Goal: Information Seeking & Learning: Check status

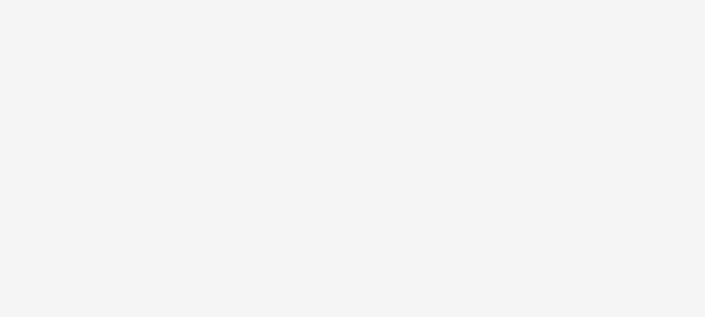
drag, startPoint x: 322, startPoint y: 272, endPoint x: 329, endPoint y: 284, distance: 14.1
click at [329, 284] on html at bounding box center [352, 158] width 705 height 317
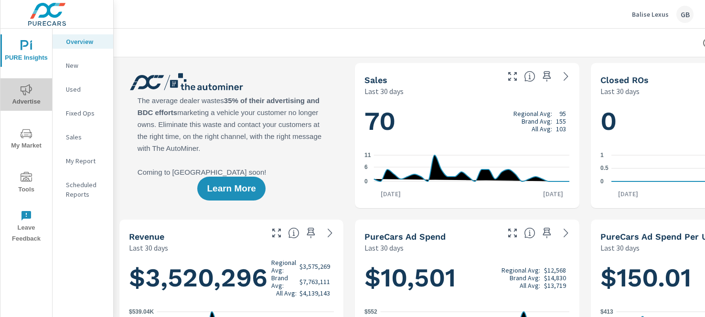
click at [15, 92] on span "Advertise" at bounding box center [26, 95] width 46 height 23
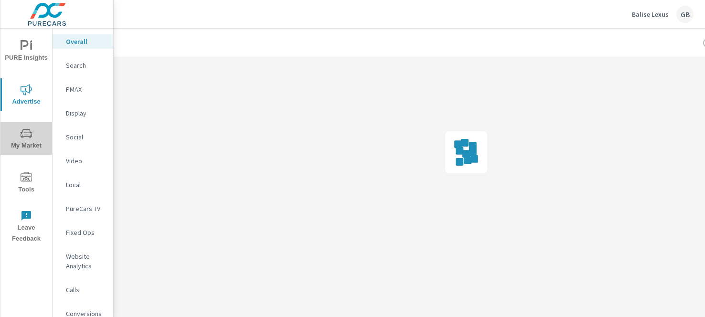
drag, startPoint x: 6, startPoint y: 129, endPoint x: 6, endPoint y: 134, distance: 4.8
click at [6, 134] on span "My Market" at bounding box center [26, 139] width 46 height 23
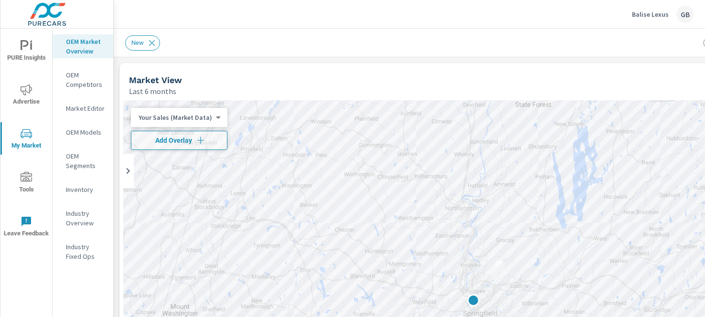
click at [41, 99] on span "Advertise" at bounding box center [26, 95] width 46 height 23
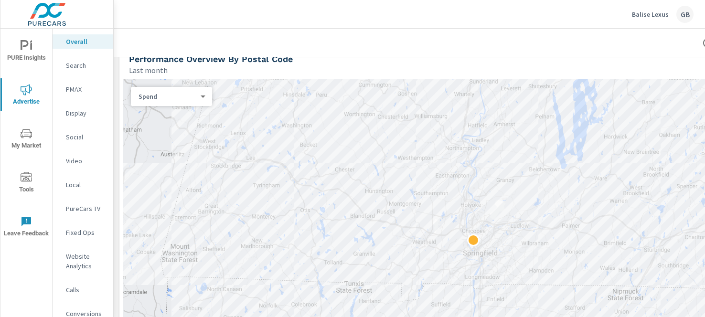
scroll to position [336, 0]
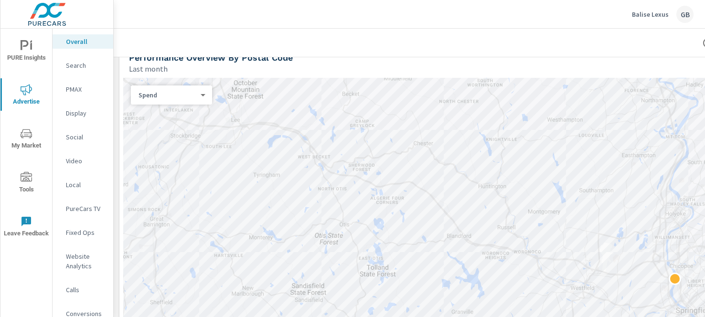
click at [65, 61] on div "Search" at bounding box center [83, 65] width 61 height 14
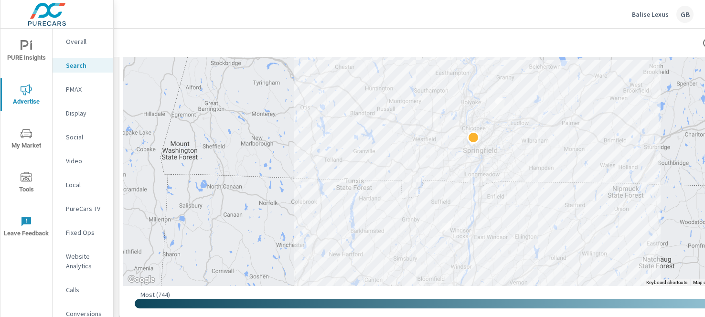
scroll to position [202, 122]
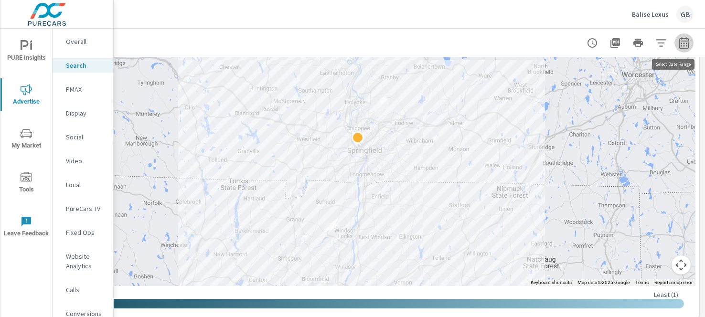
click at [684, 42] on button "button" at bounding box center [683, 42] width 19 height 19
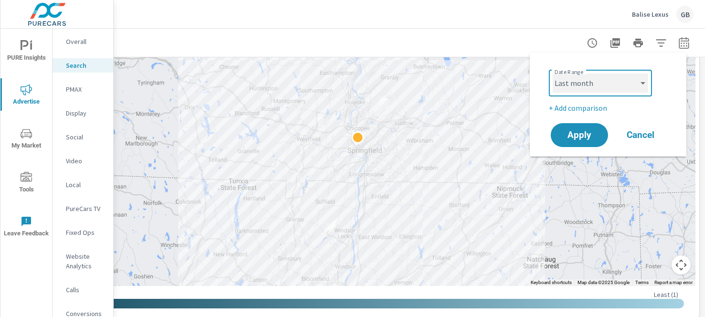
click at [584, 76] on select "Custom [DATE] Last week Last 7 days Last 14 days Last 30 days Last 45 days Last…" at bounding box center [599, 83] width 95 height 19
click at [552, 74] on select "Custom [DATE] Last week Last 7 days Last 14 days Last 30 days Last 45 days Last…" at bounding box center [599, 83] width 95 height 19
select select "custom"
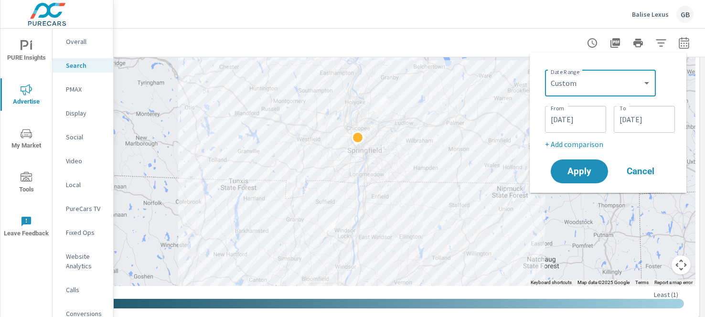
click at [558, 117] on input "[DATE]" at bounding box center [575, 119] width 53 height 19
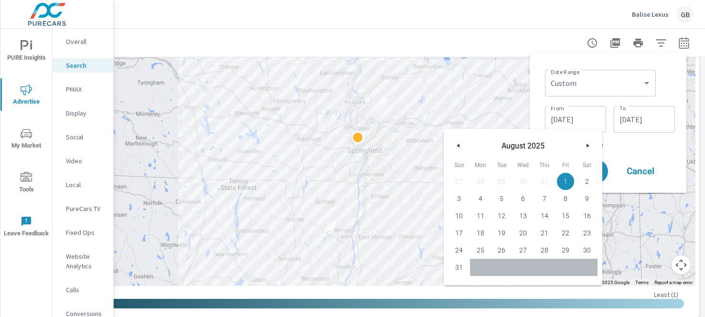
click at [460, 145] on button "button" at bounding box center [458, 145] width 11 height 11
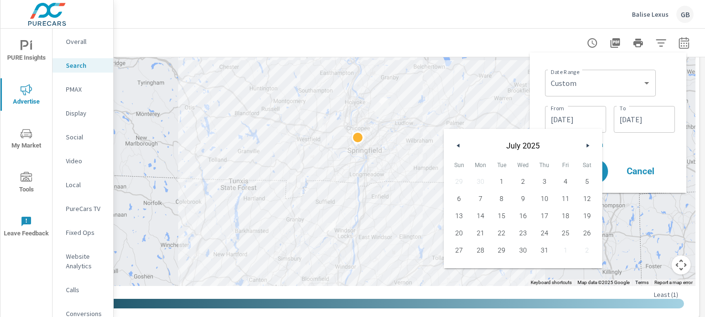
click at [501, 180] on span "1" at bounding box center [501, 181] width 21 height 12
type input "[DATE]"
click at [636, 158] on div "Apply Cancel" at bounding box center [610, 172] width 122 height 28
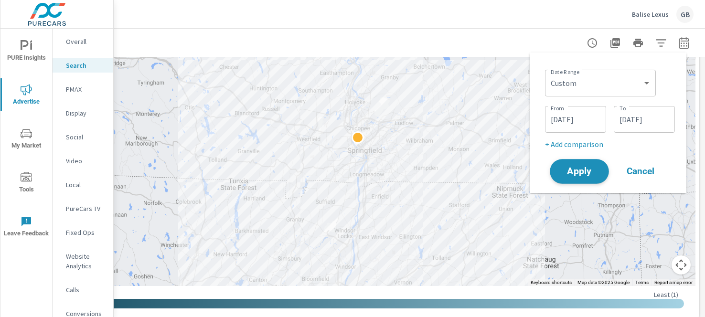
click at [594, 171] on span "Apply" at bounding box center [579, 171] width 39 height 9
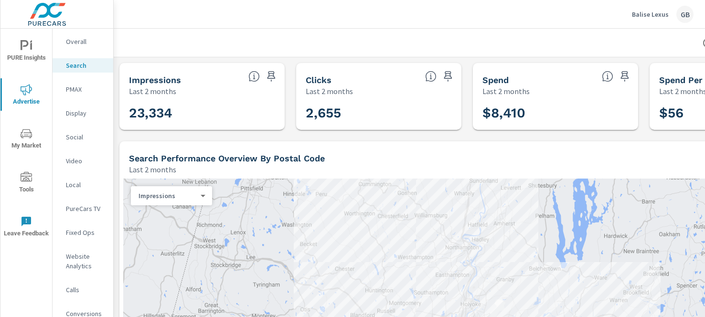
scroll to position [0, 122]
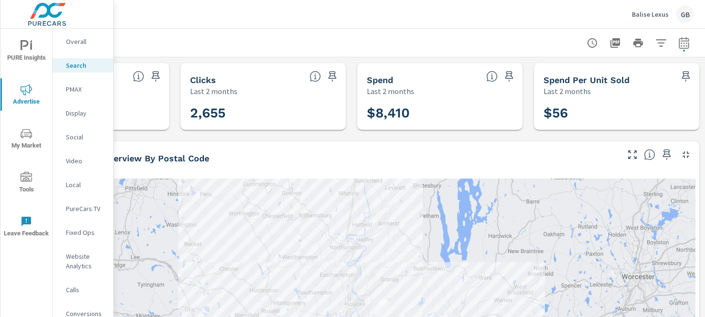
click at [680, 45] on icon "button" at bounding box center [683, 44] width 6 height 4
select select "Last 2 months"
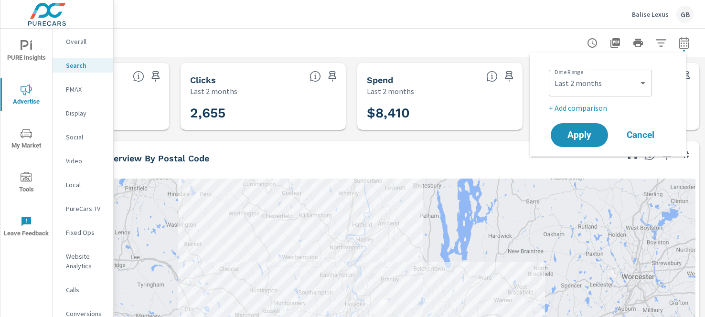
click at [589, 109] on p "+ Add comparison" at bounding box center [610, 107] width 122 height 11
select select "Previous period"
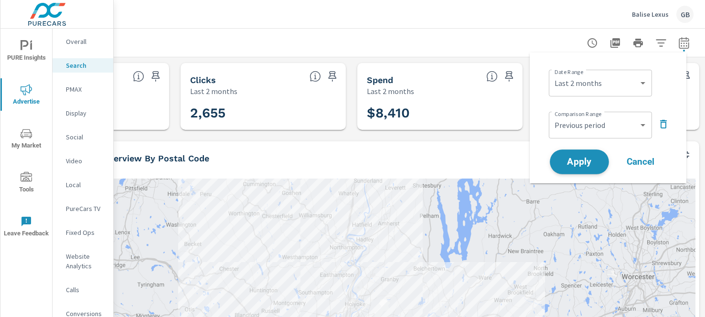
click at [582, 164] on span "Apply" at bounding box center [579, 162] width 39 height 9
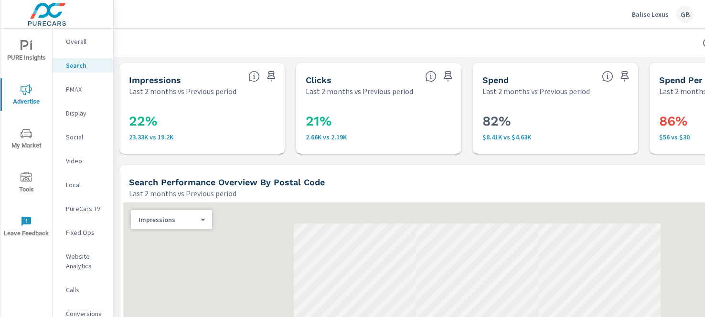
scroll to position [3, 0]
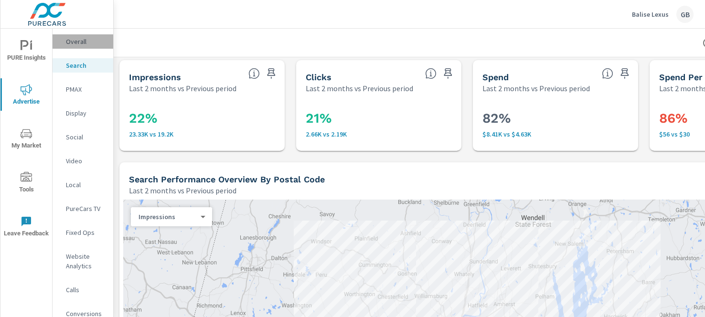
click at [67, 42] on p "Overall" at bounding box center [86, 42] width 40 height 10
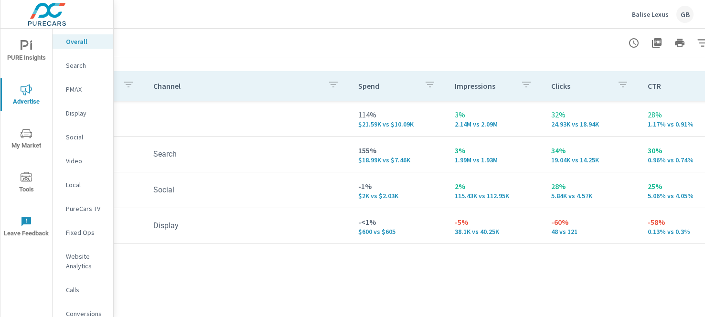
scroll to position [118, 74]
drag, startPoint x: 504, startPoint y: 160, endPoint x: 452, endPoint y: 159, distance: 51.6
click at [452, 159] on td "3% 1.99M vs 1.93M" at bounding box center [494, 154] width 96 height 34
drag, startPoint x: 470, startPoint y: 152, endPoint x: 453, endPoint y: 154, distance: 17.2
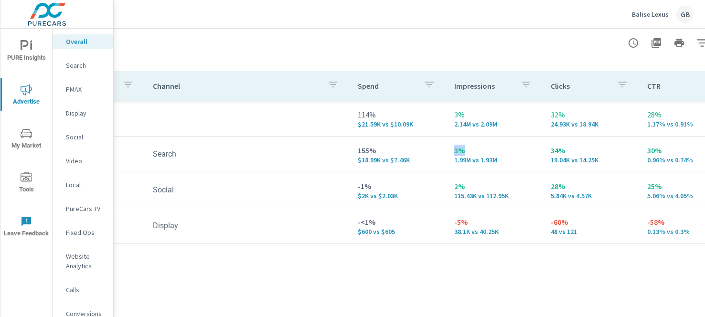
click at [453, 154] on td "3% 1.99M vs 1.93M" at bounding box center [494, 154] width 96 height 34
drag, startPoint x: 565, startPoint y: 154, endPoint x: 551, endPoint y: 152, distance: 13.9
click at [551, 152] on p "34%" at bounding box center [591, 150] width 81 height 11
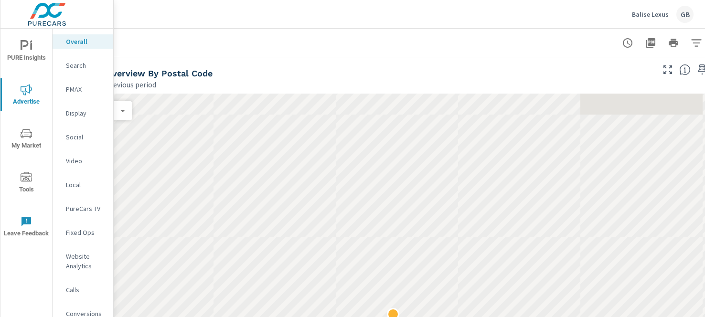
scroll to position [416, 80]
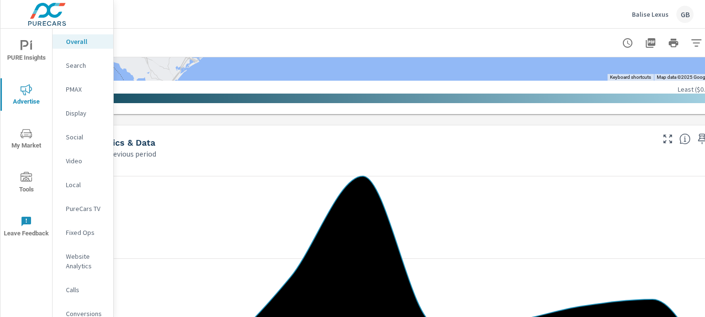
scroll to position [880, 80]
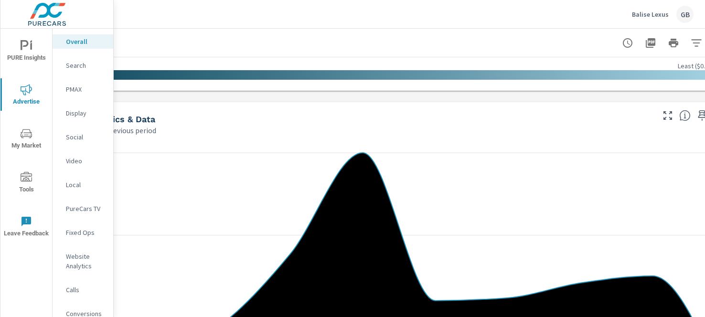
click at [73, 290] on p "Calls" at bounding box center [86, 290] width 40 height 10
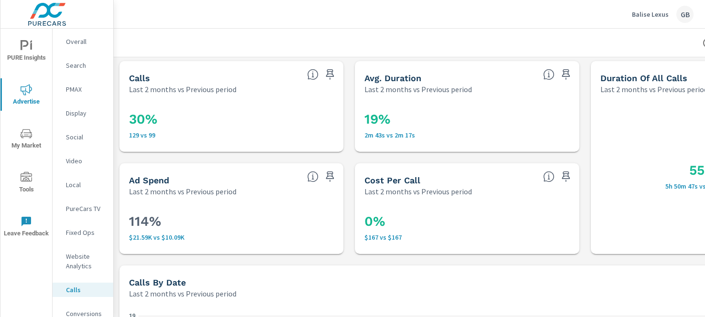
scroll to position [2, 0]
click at [622, 215] on div "55% 5h 50m 47s vs 3h 46m 43s" at bounding box center [702, 174] width 205 height 140
click at [595, 224] on div "55% 5h 50m 47s vs 3h 46m 43s" at bounding box center [702, 174] width 216 height 152
click at [557, 237] on p "$167 vs $167" at bounding box center [466, 237] width 205 height 8
